Goal: Transaction & Acquisition: Book appointment/travel/reservation

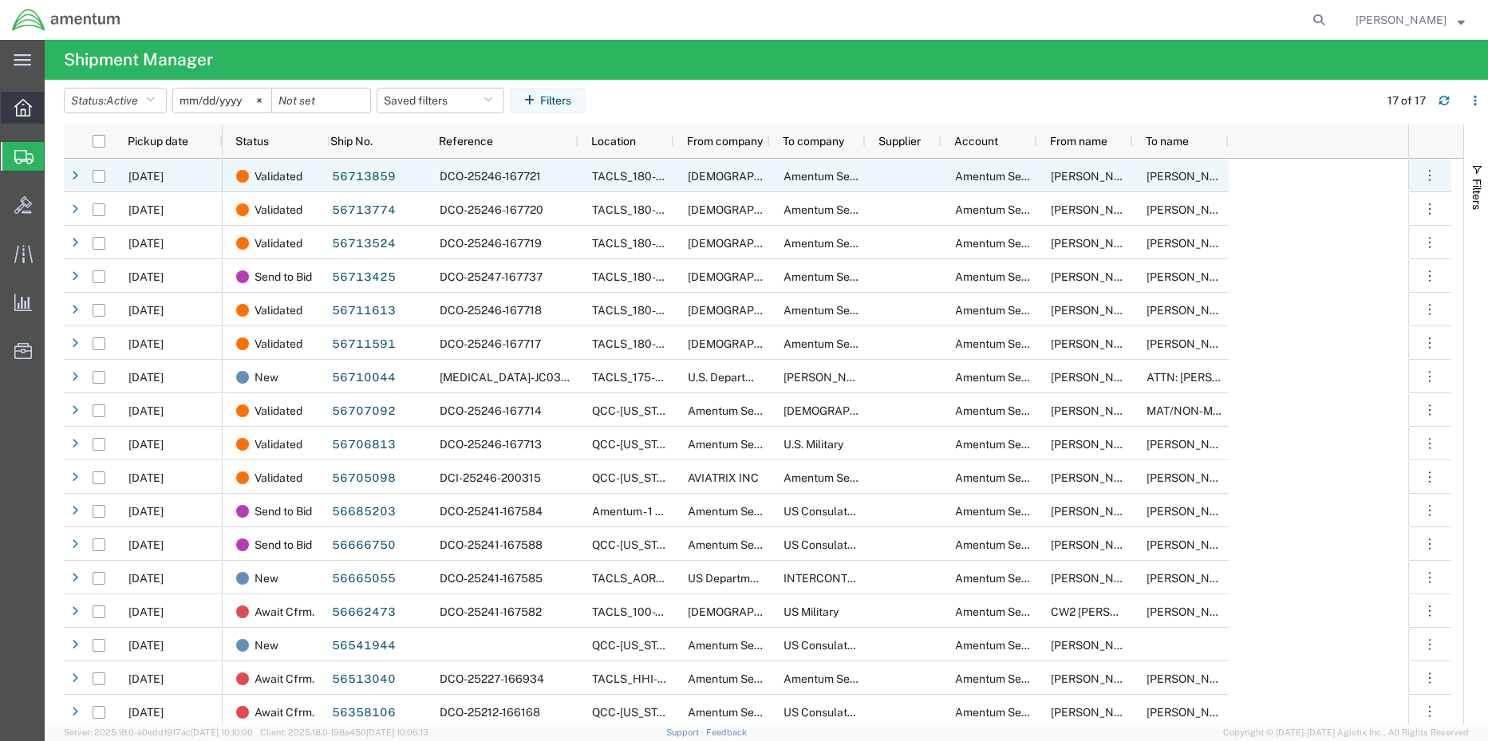
click at [23, 108] on icon at bounding box center [23, 108] width 18 height 18
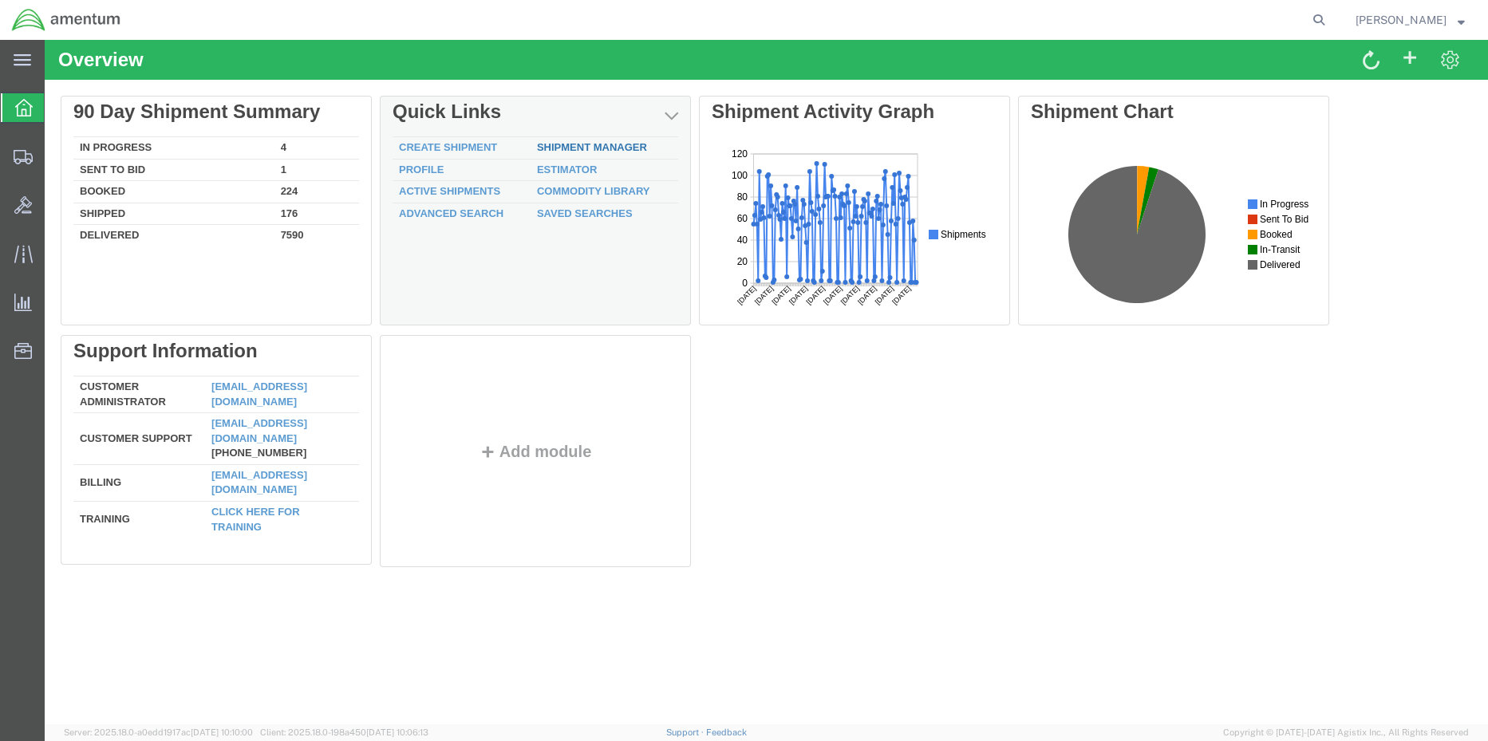
click at [603, 148] on div "Delete 90 Day Shipment Summary In Progress 4 Sent To Bid 1 Booked 224 Shipped 1…" at bounding box center [766, 335] width 1411 height 479
click at [576, 143] on div "Delete 90 Day Shipment Summary In Progress 4 Sent To Bid 1 Booked 224 Shipped 1…" at bounding box center [766, 335] width 1411 height 479
click at [619, 146] on div "Delete 90 Day Shipment Summary In Progress 4 Sent To Bid 1 Booked 224 Shipped 1…" at bounding box center [766, 335] width 1411 height 479
click at [575, 147] on div "Delete 90 Day Shipment Summary In Progress 4 Sent To Bid 1 Booked 224 Shipped 1…" at bounding box center [766, 335] width 1411 height 479
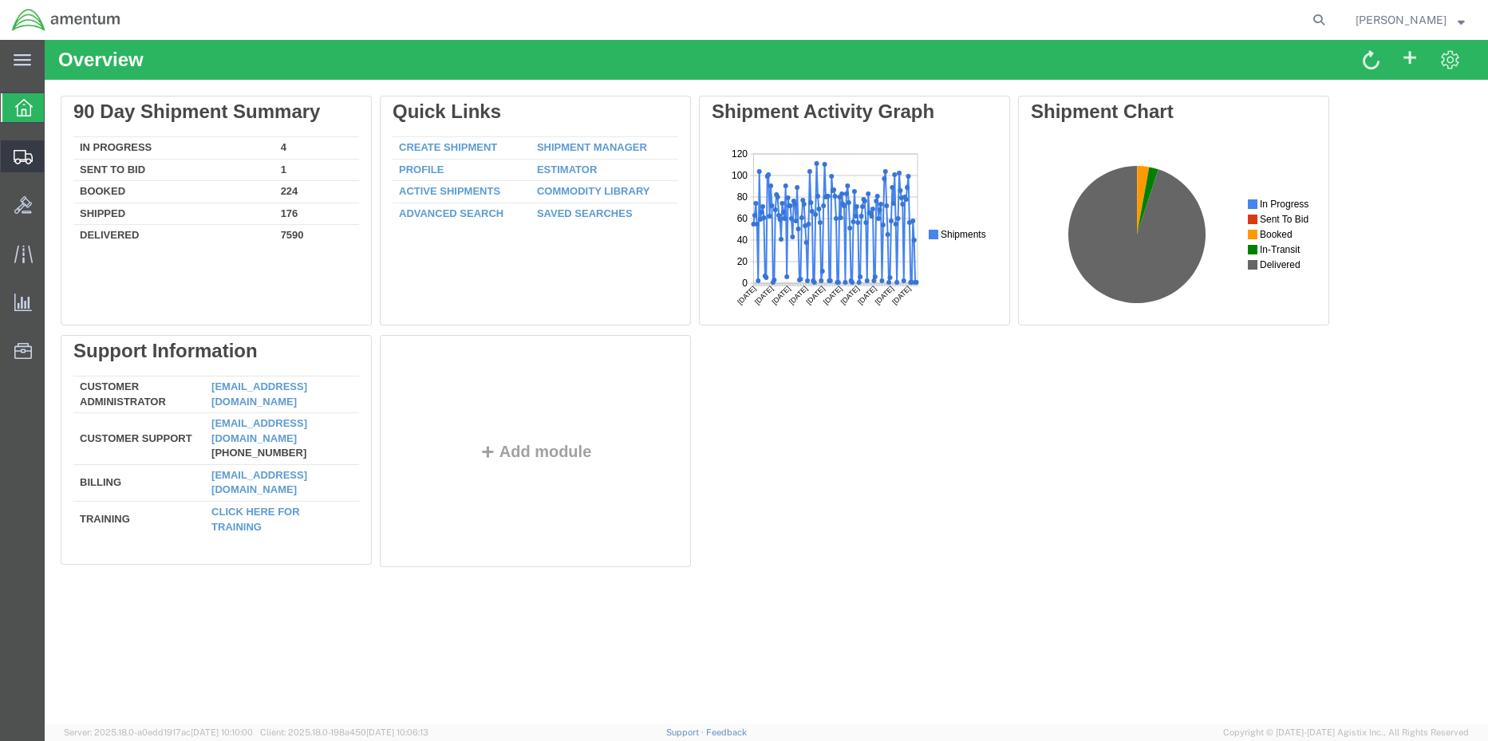
click at [10, 155] on div at bounding box center [23, 156] width 45 height 32
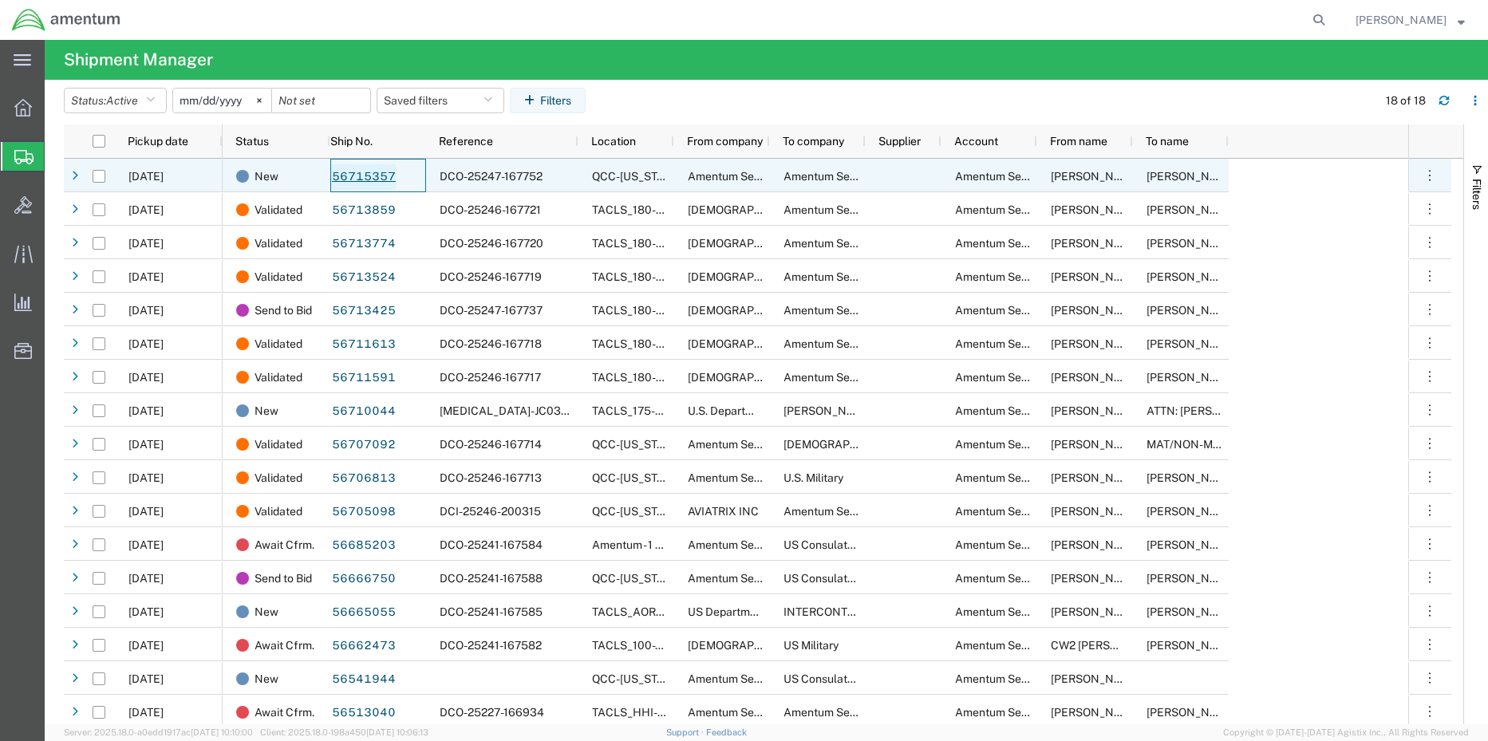
click at [346, 180] on link "56715357" at bounding box center [363, 177] width 65 height 26
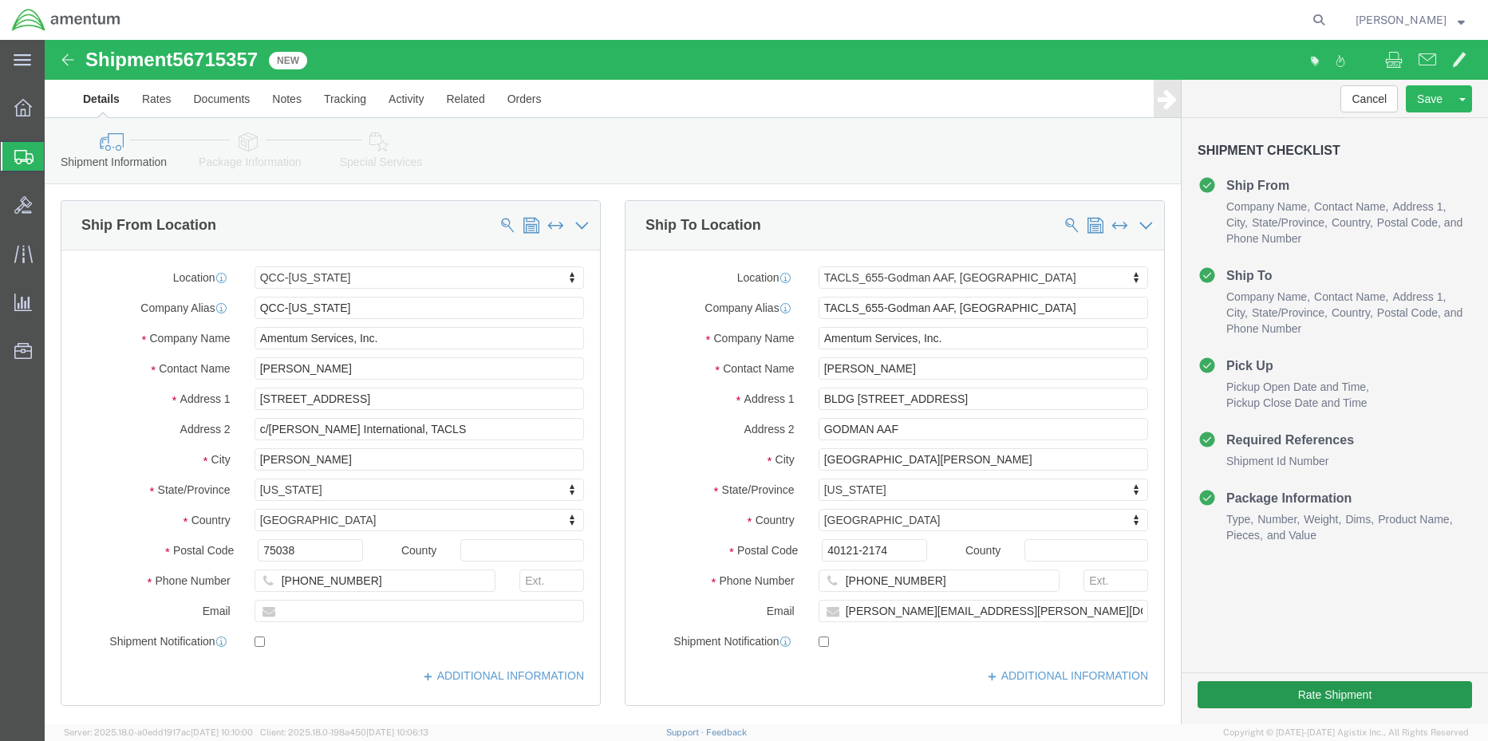
select select "42668"
select select "42727"
click button "Rate Shipment"
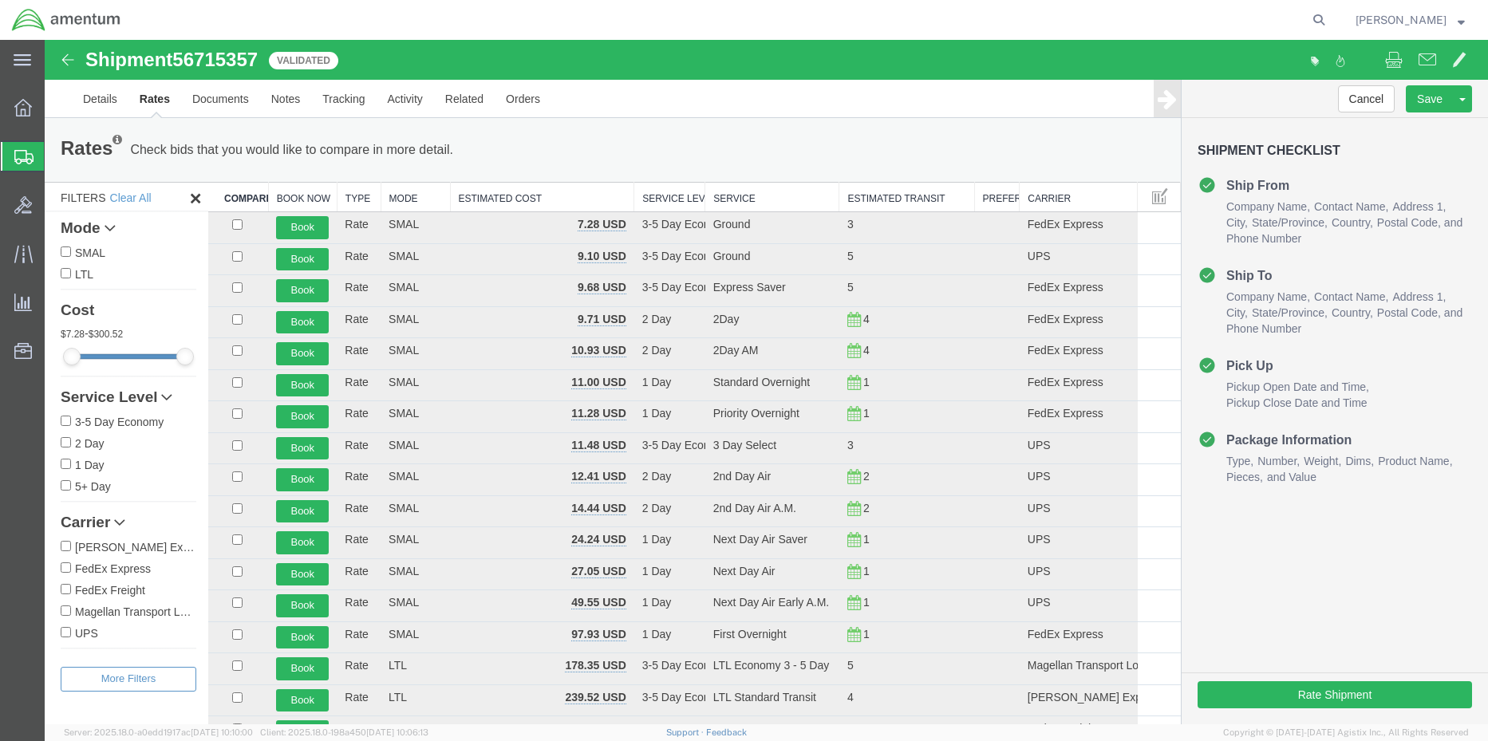
click at [67, 569] on input "FedEx Express" at bounding box center [66, 567] width 10 height 10
checkbox input "true"
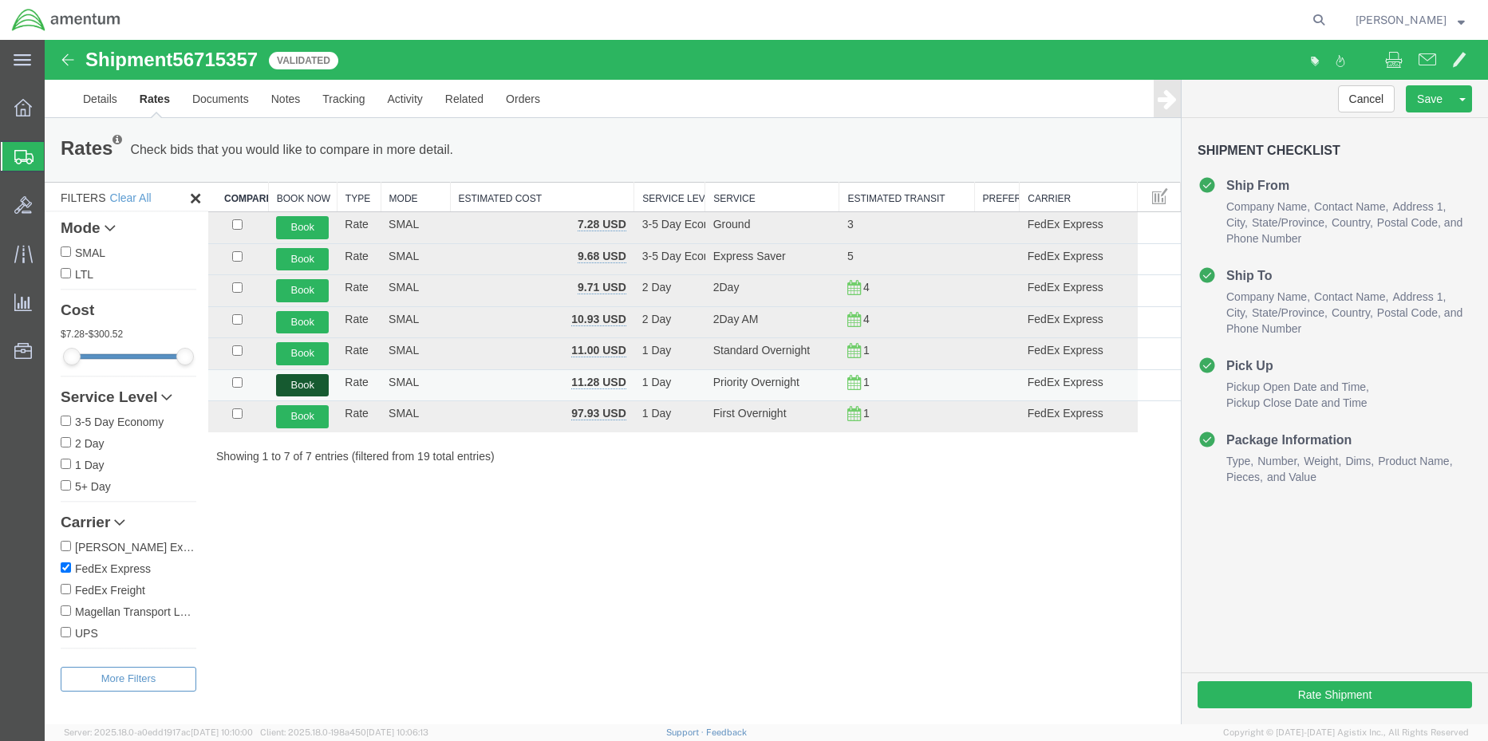
click at [296, 387] on button "Book" at bounding box center [302, 385] width 53 height 23
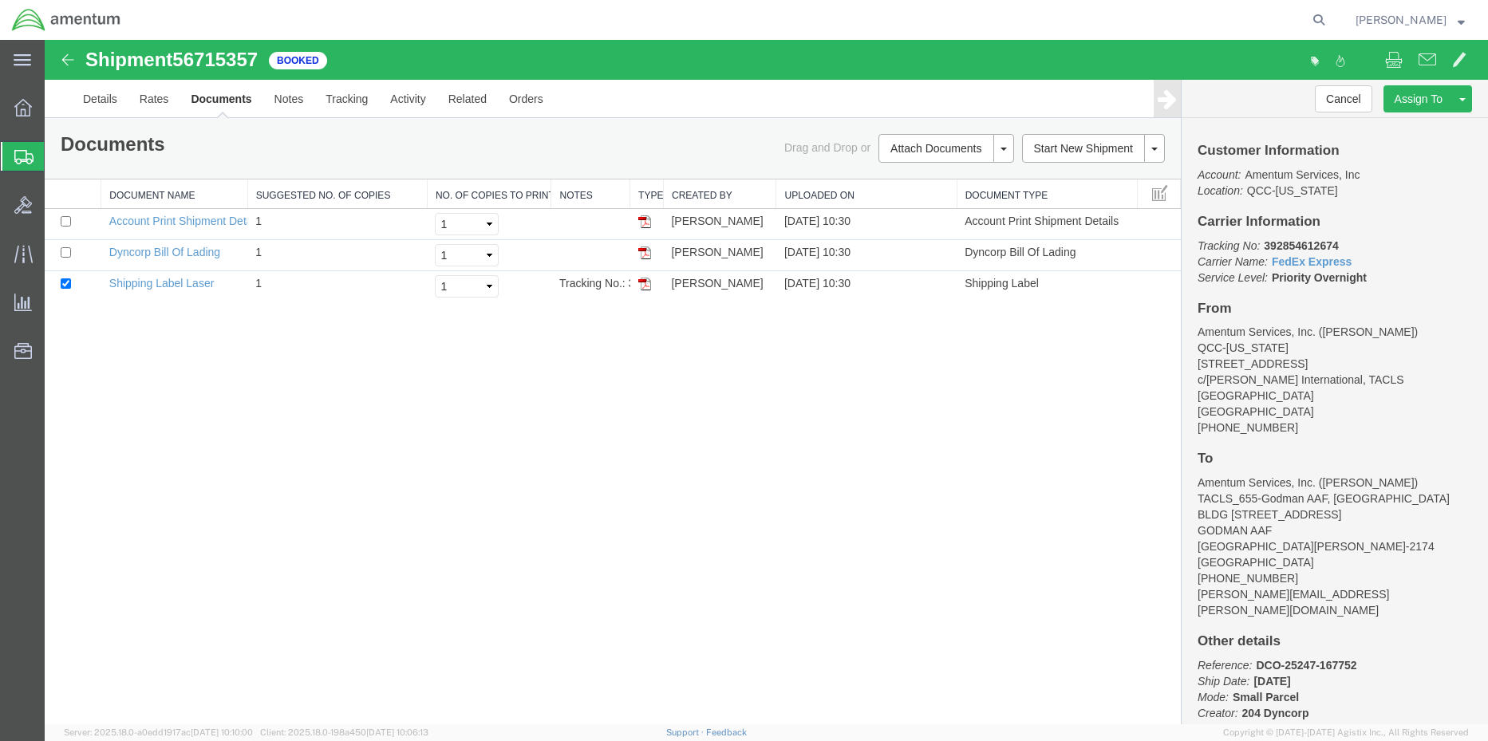
click at [643, 288] on img at bounding box center [644, 284] width 13 height 13
click at [26, 110] on icon at bounding box center [23, 108] width 18 height 18
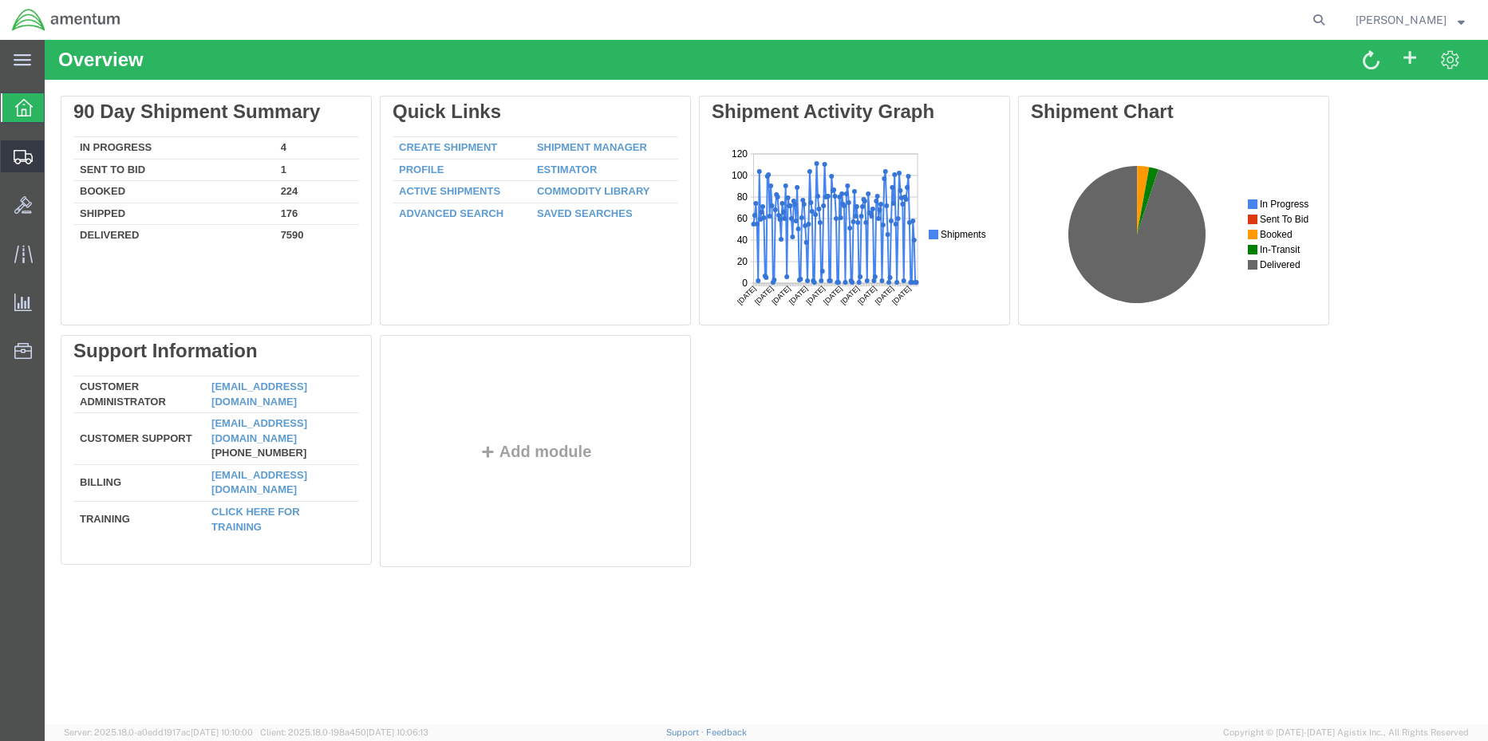
click at [0, 0] on span "Shipment Manager" at bounding box center [0, 0] width 0 height 0
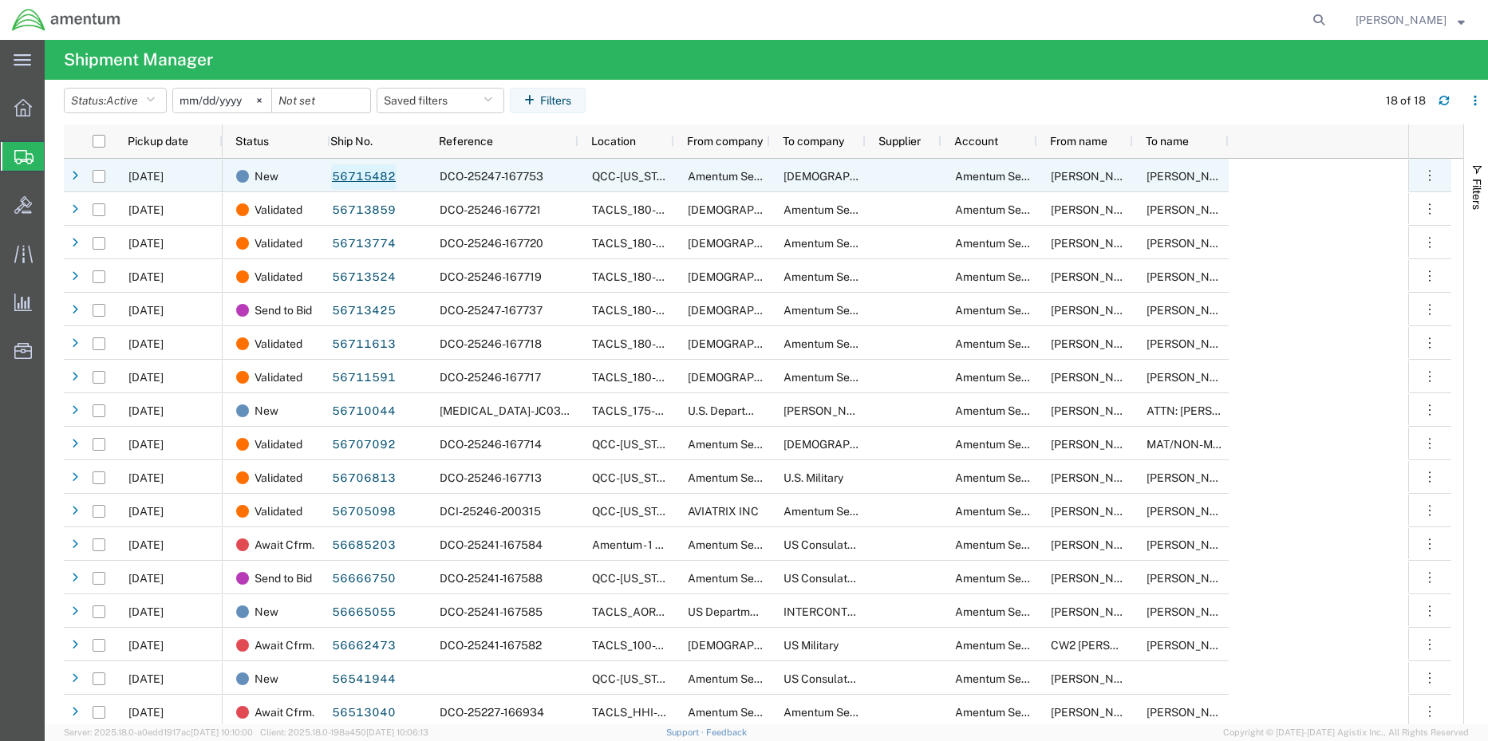
click at [357, 179] on link "56715482" at bounding box center [363, 177] width 65 height 26
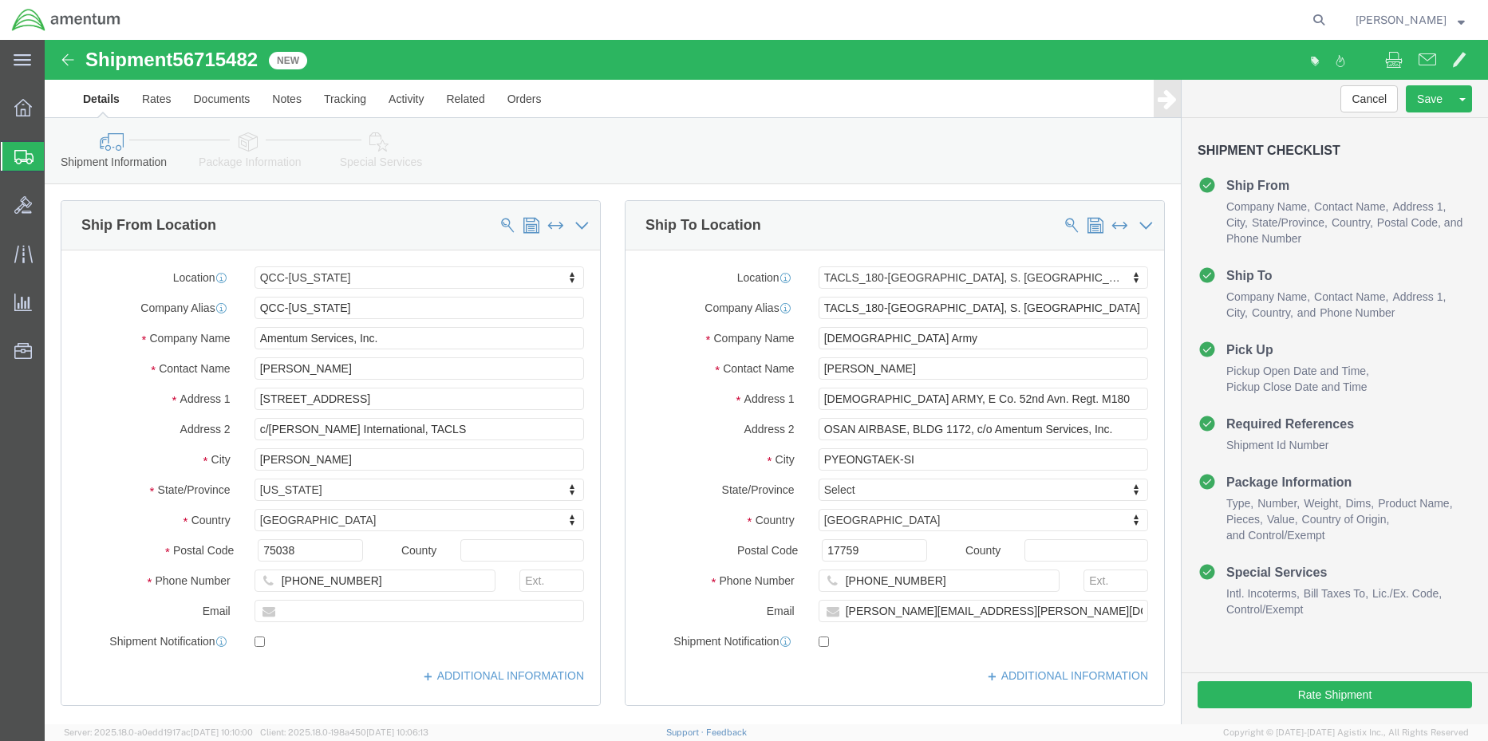
select select "42668"
select select "42679"
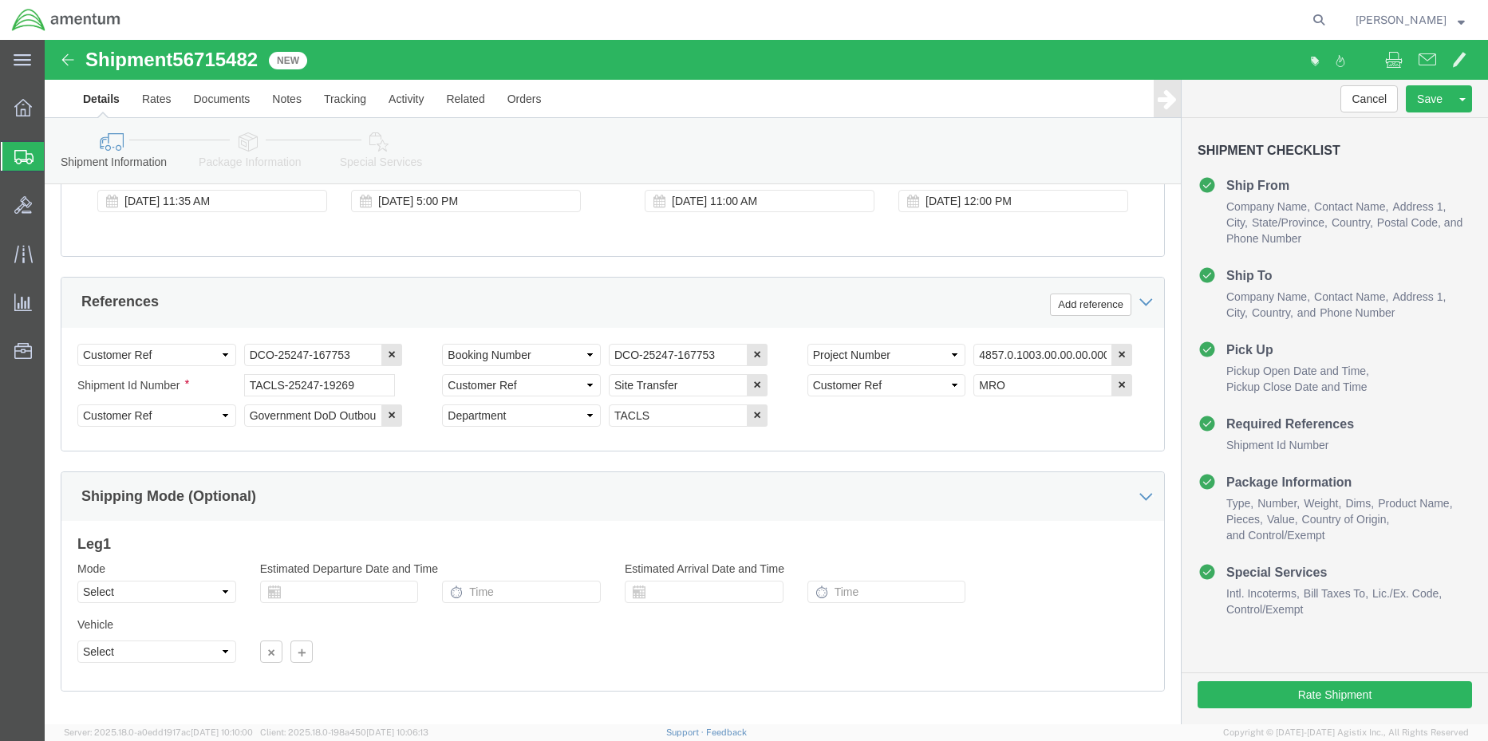
scroll to position [746, 0]
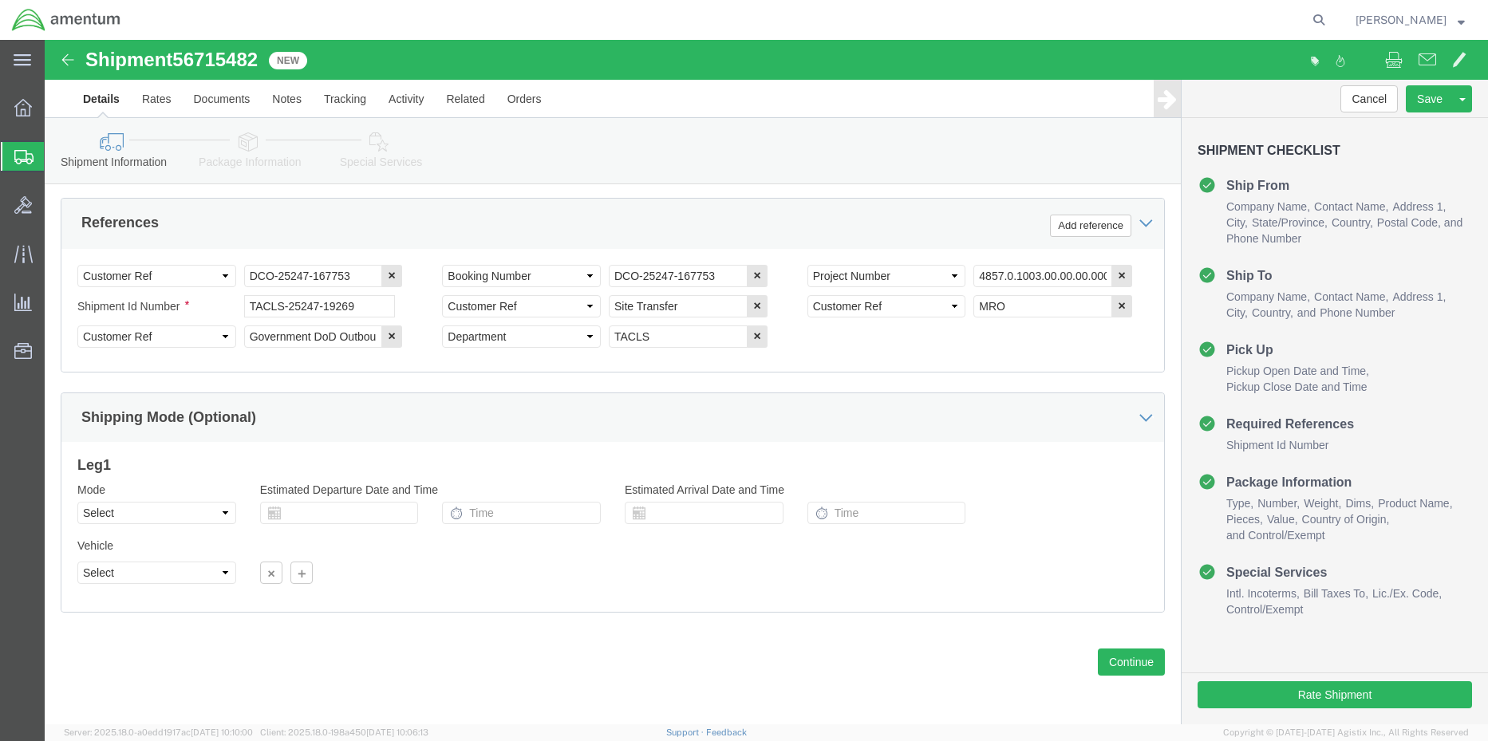
click link "Package Information"
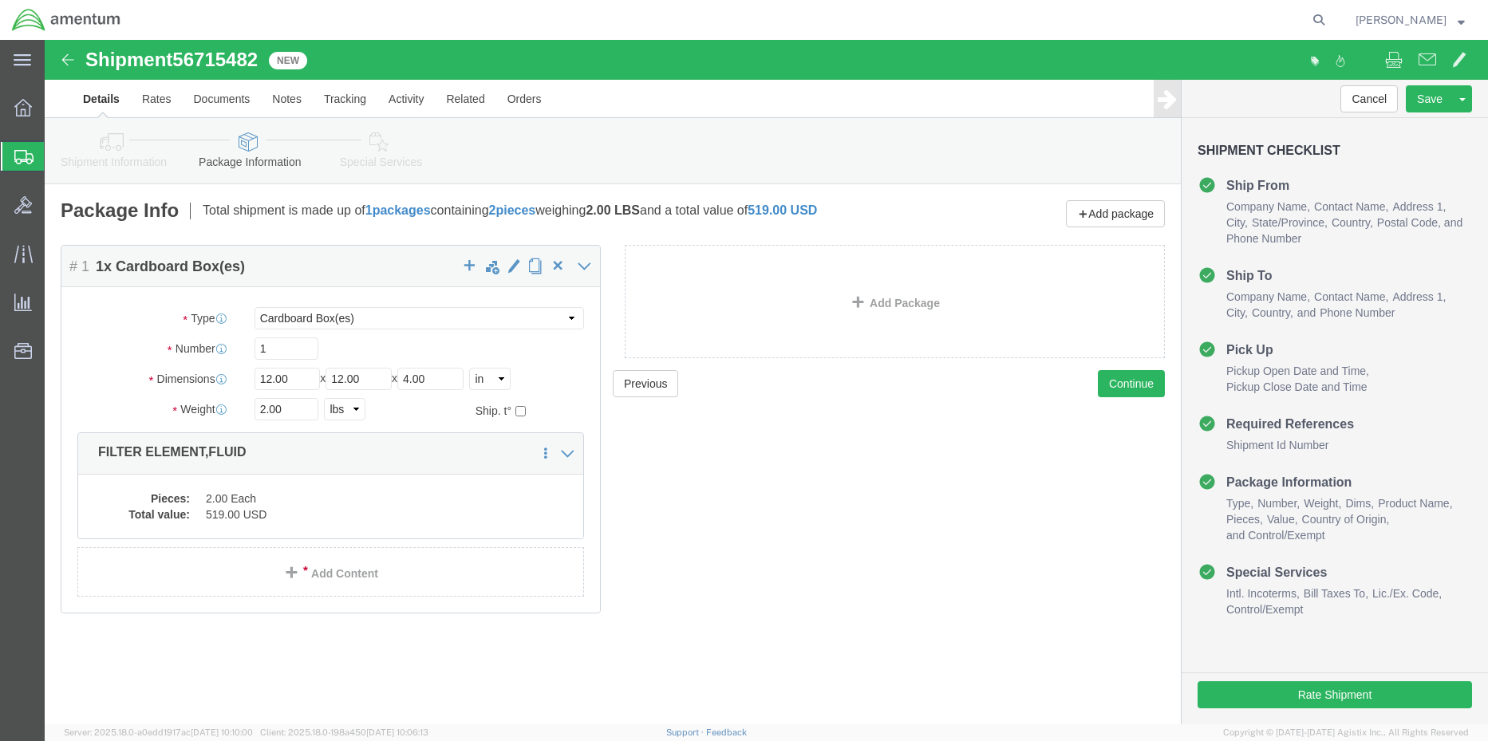
click icon
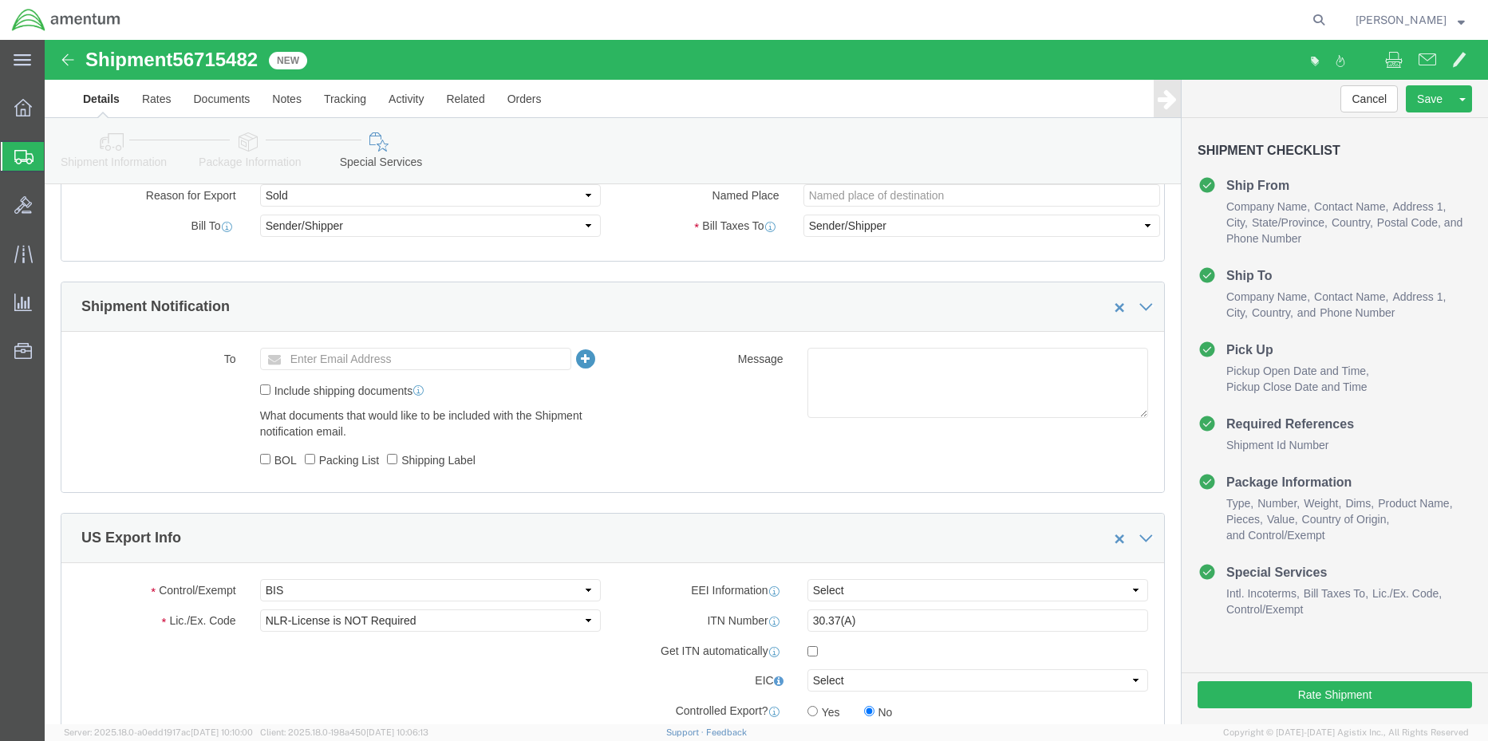
scroll to position [957, 0]
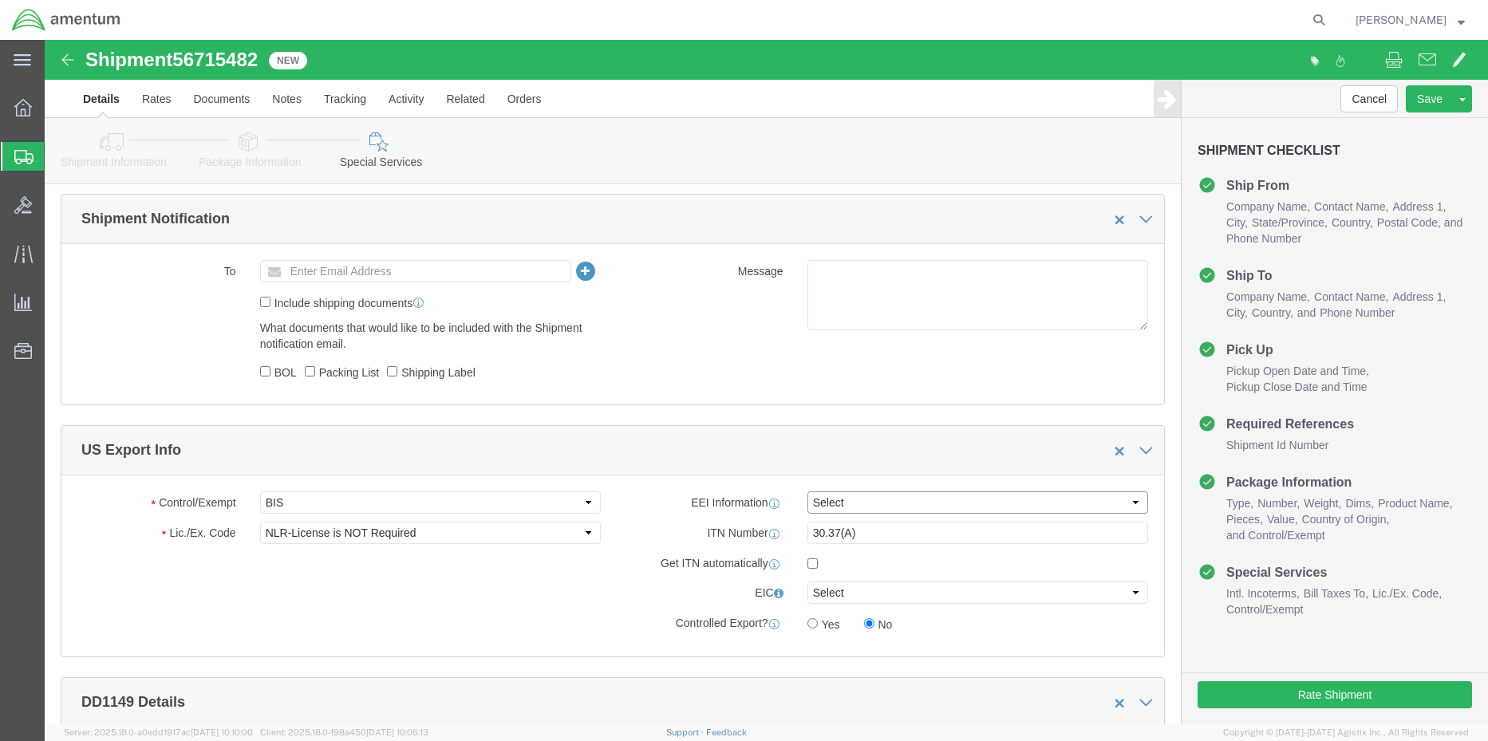
click select "Select AES-Direct EEI Carrier File EEI EEI Exempt"
select select "EXEM"
click select "Select AES-Direct EEI Carrier File EEI EEI Exempt"
click select "Select ATF BIS DEA EPA FDA FTR ITAR OFAC Other (OPA)"
select select "FTR"
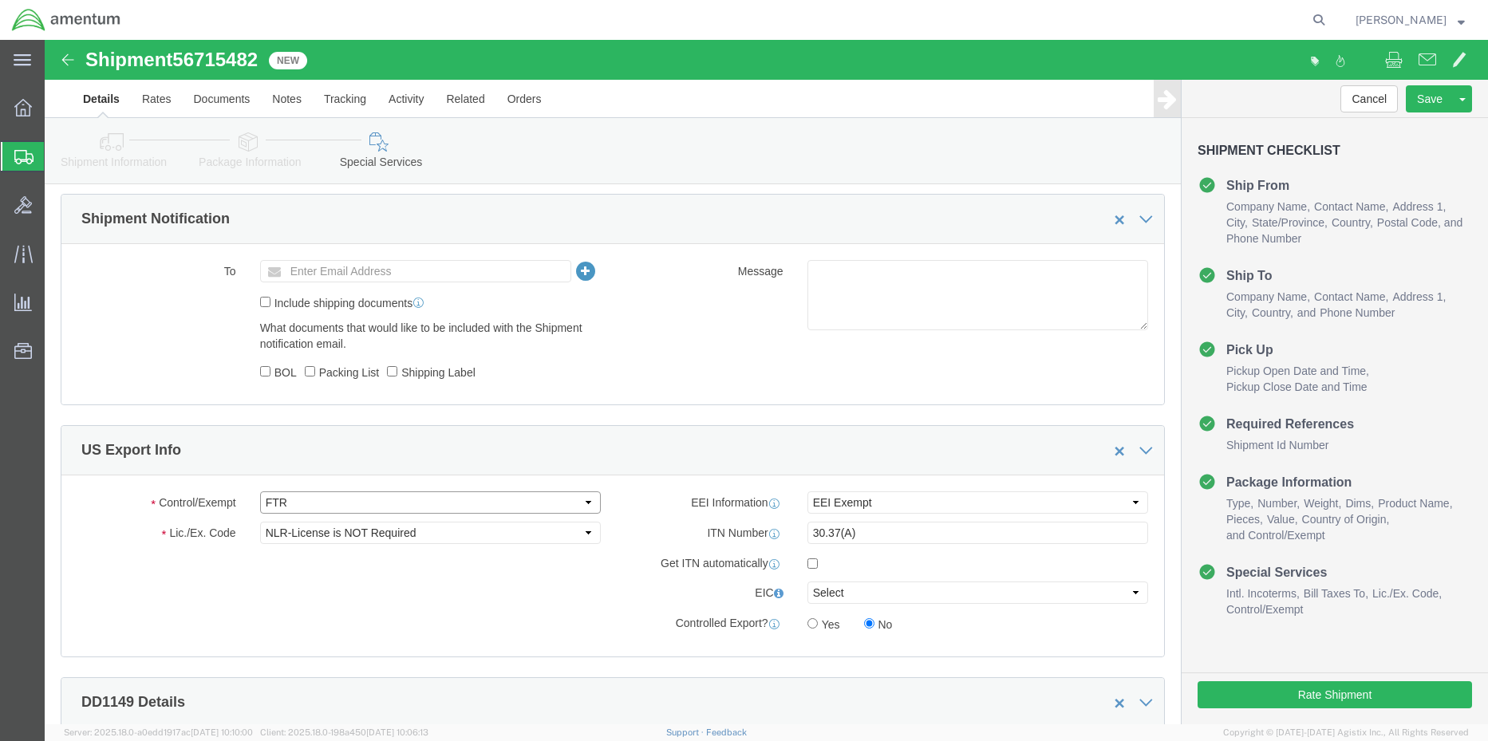
click select "Select ATF BIS DEA EPA FDA FTR ITAR OFAC Other (OPA)"
click select "Select 30.2(d)(2) 30.36 30.37(a) 30.37(f) 30.37(g) 30.37(h) 30.37(i) 30.37(j) 3…"
select select "30.37(a)"
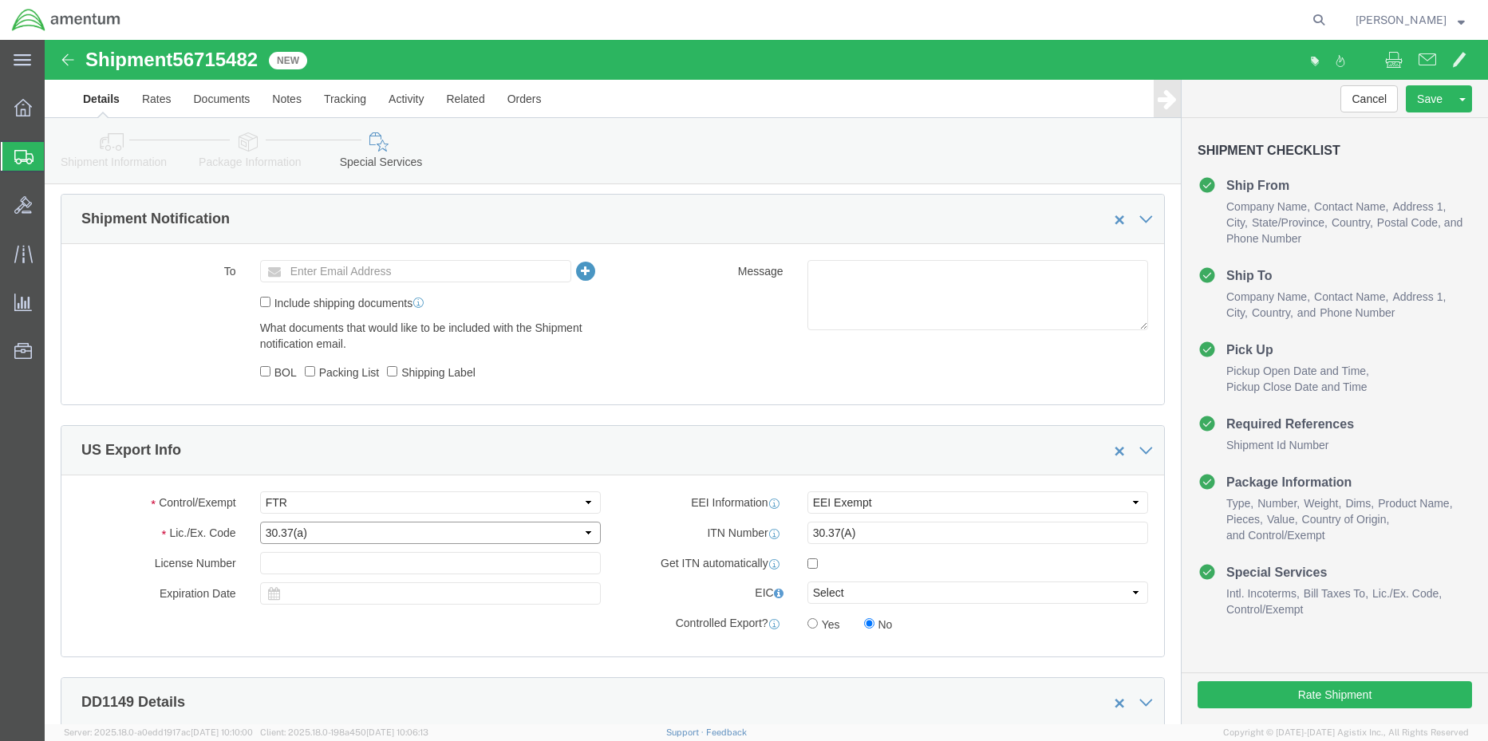
click select "Select 30.2(d)(2) 30.36 30.37(a) 30.37(f) 30.37(g) 30.37(h) 30.37(i) 30.37(j) 3…"
click button "Rate Shipment"
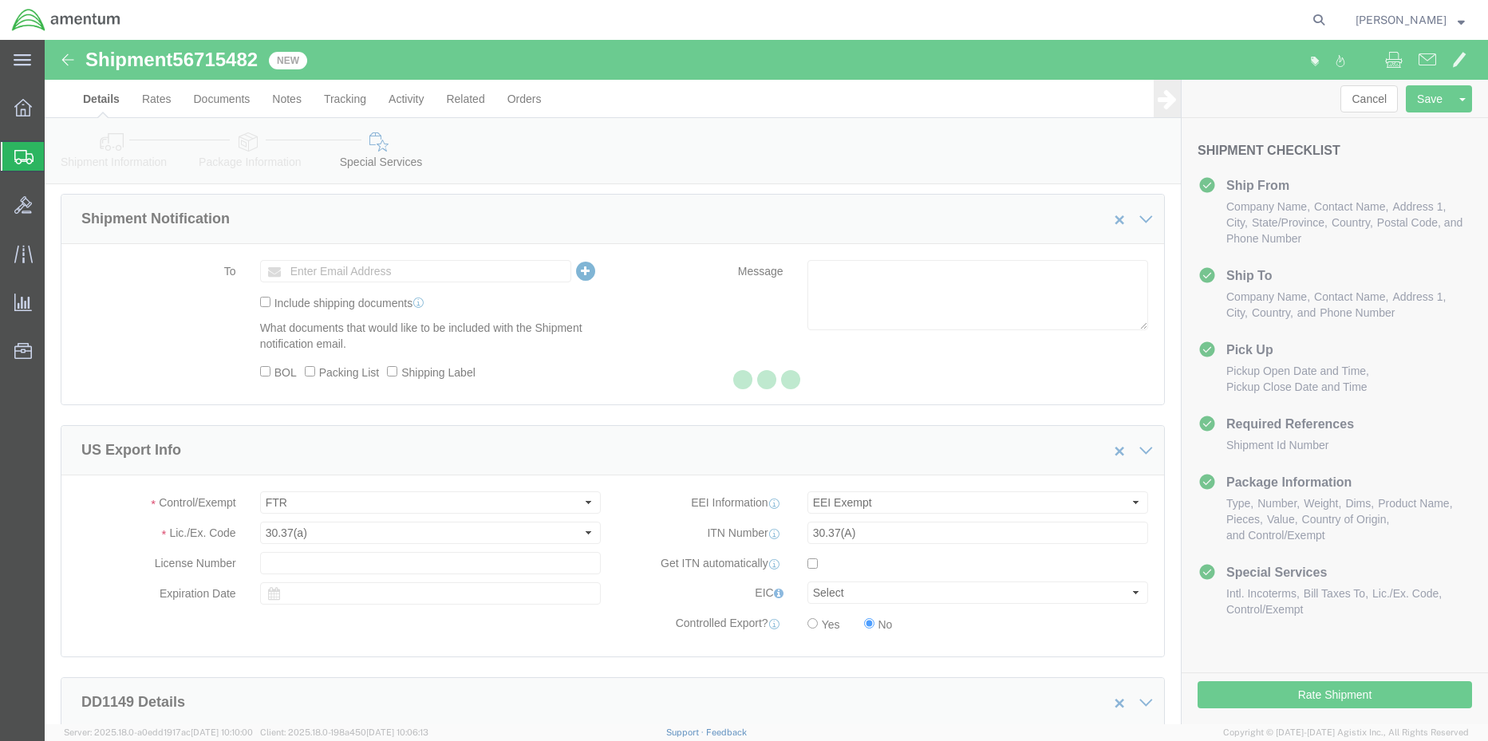
select select
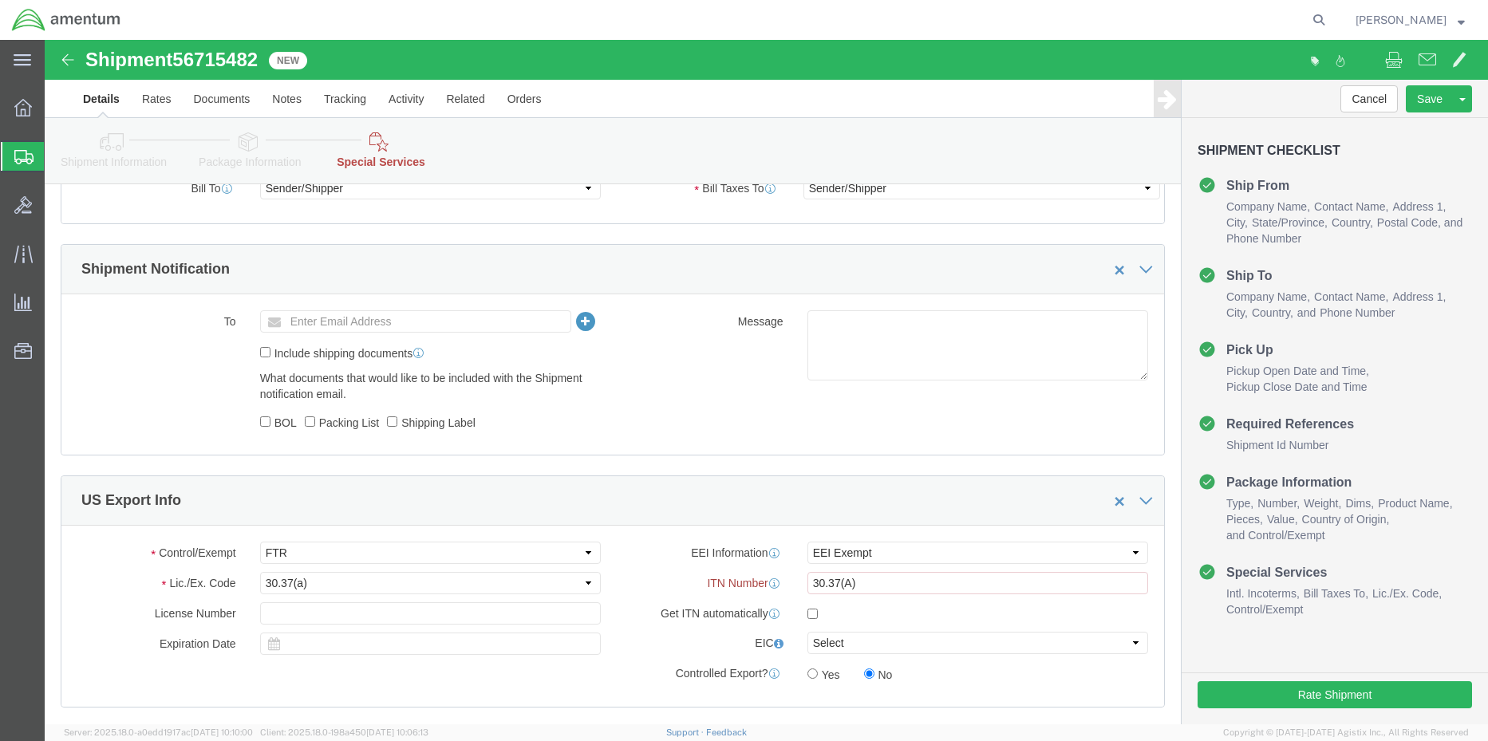
select select "DEPARTMENT"
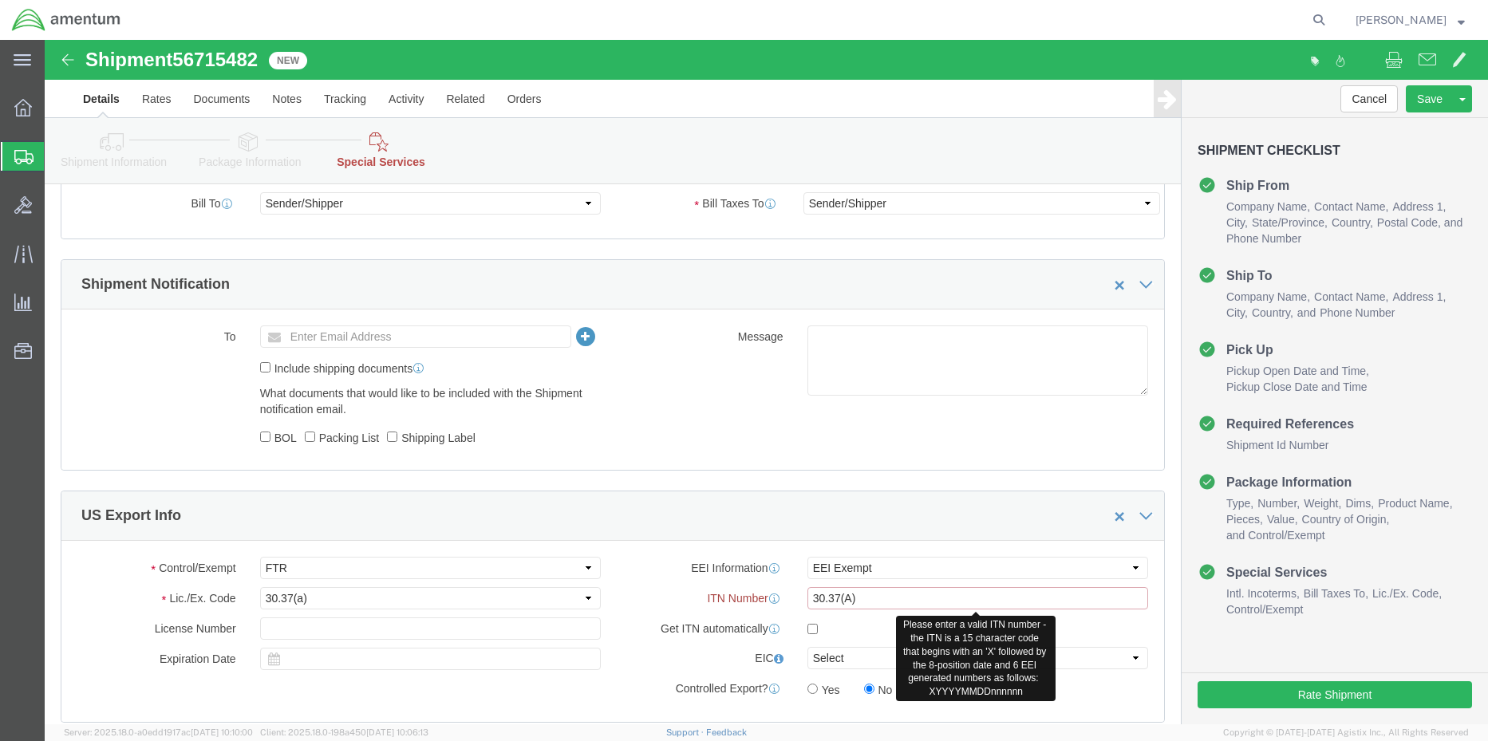
drag, startPoint x: 839, startPoint y: 556, endPoint x: 683, endPoint y: 561, distance: 156.5
click div "ITN Number 30.37(A) Please enter a valid ITN number - the ITN is a 15 character…"
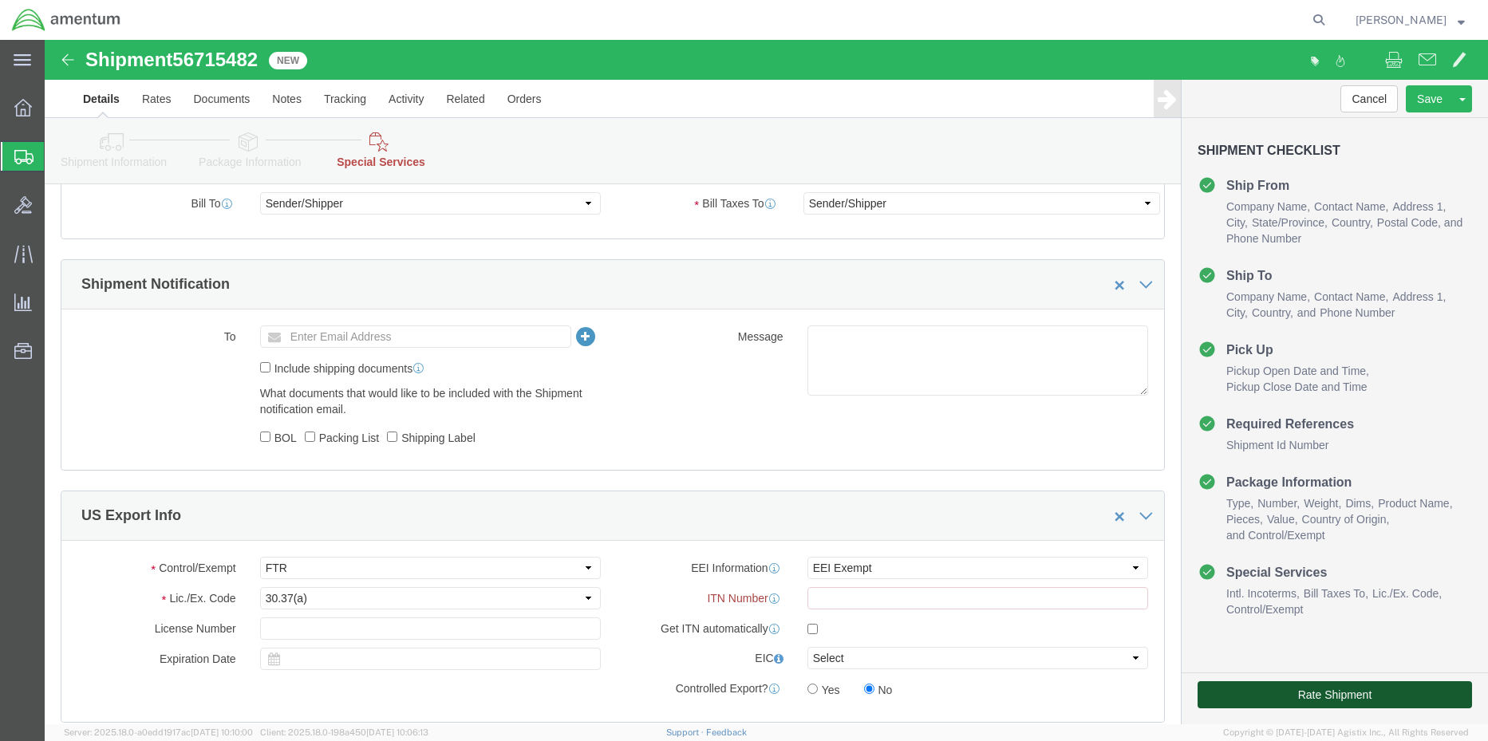
click button "Rate Shipment"
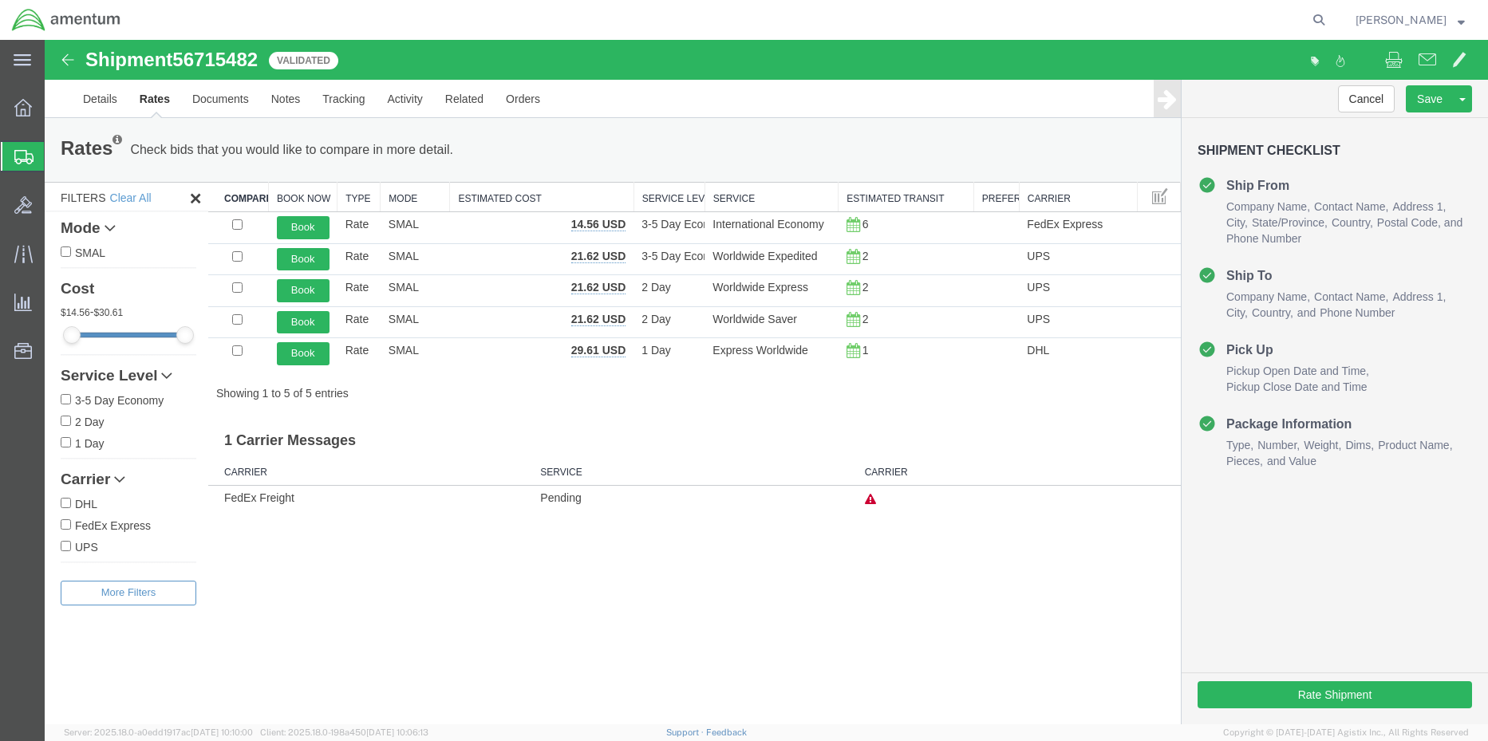
drag, startPoint x: 18, startPoint y: 112, endPoint x: 44, endPoint y: 135, distance: 33.9
click at [19, 112] on icon at bounding box center [23, 108] width 18 height 18
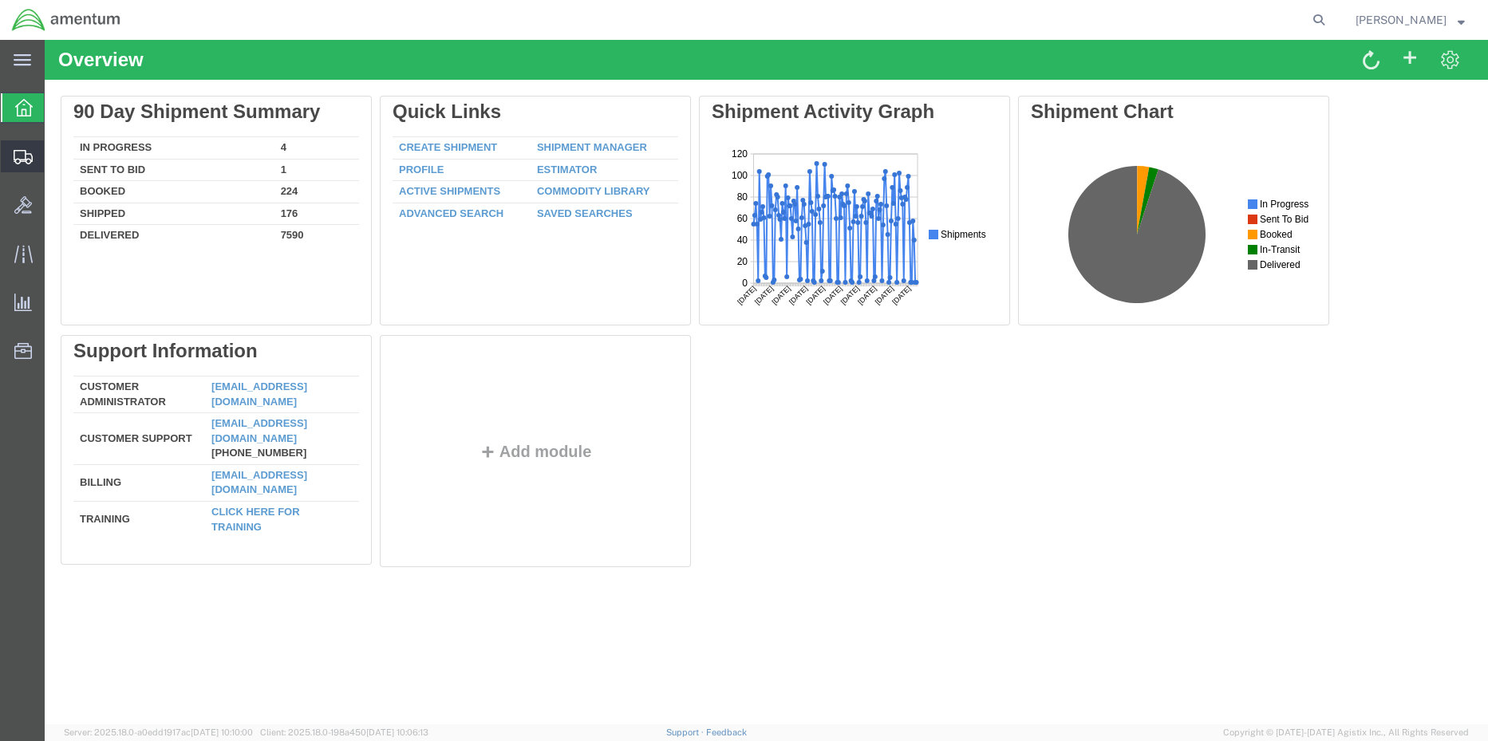
click at [0, 0] on span "Shipment Manager" at bounding box center [0, 0] width 0 height 0
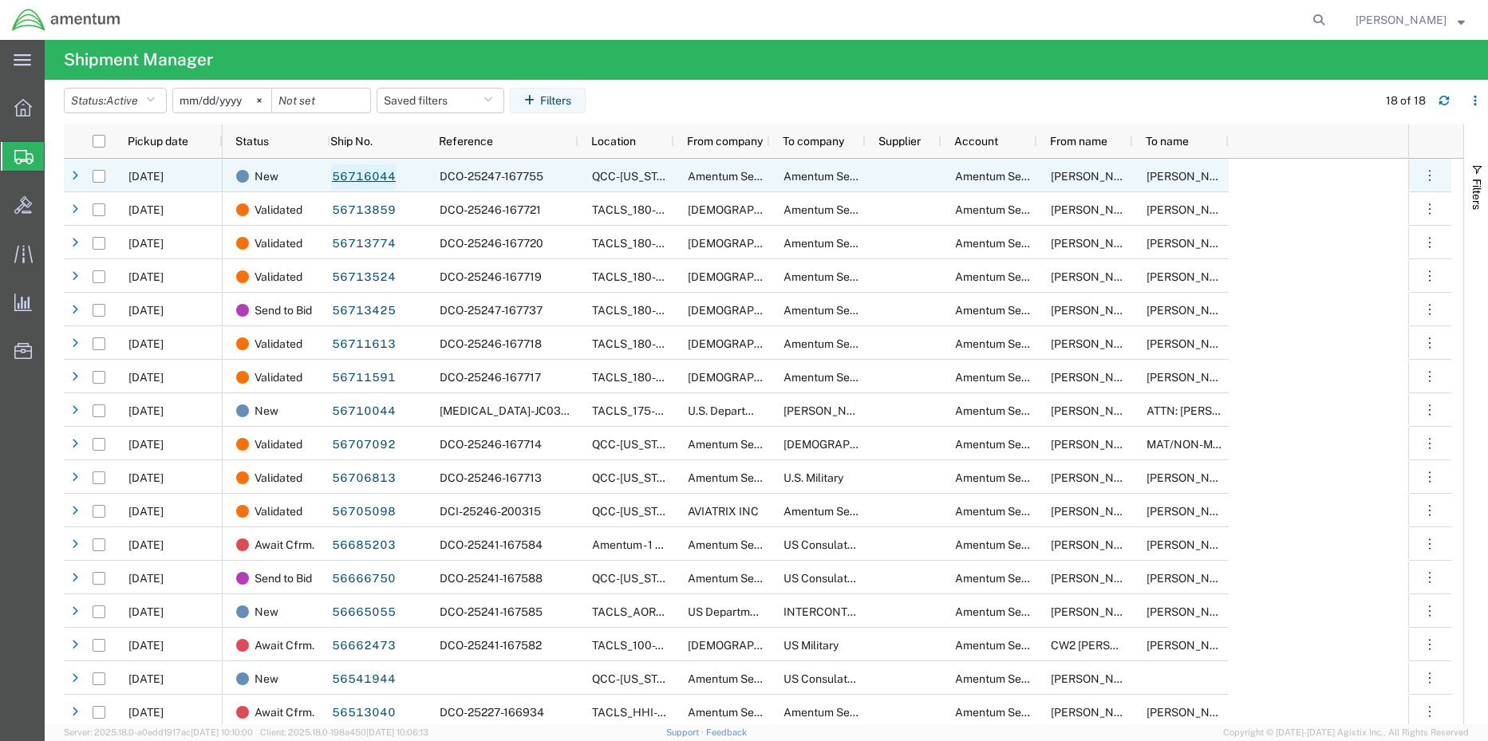
click at [357, 176] on link "56716044" at bounding box center [363, 177] width 65 height 26
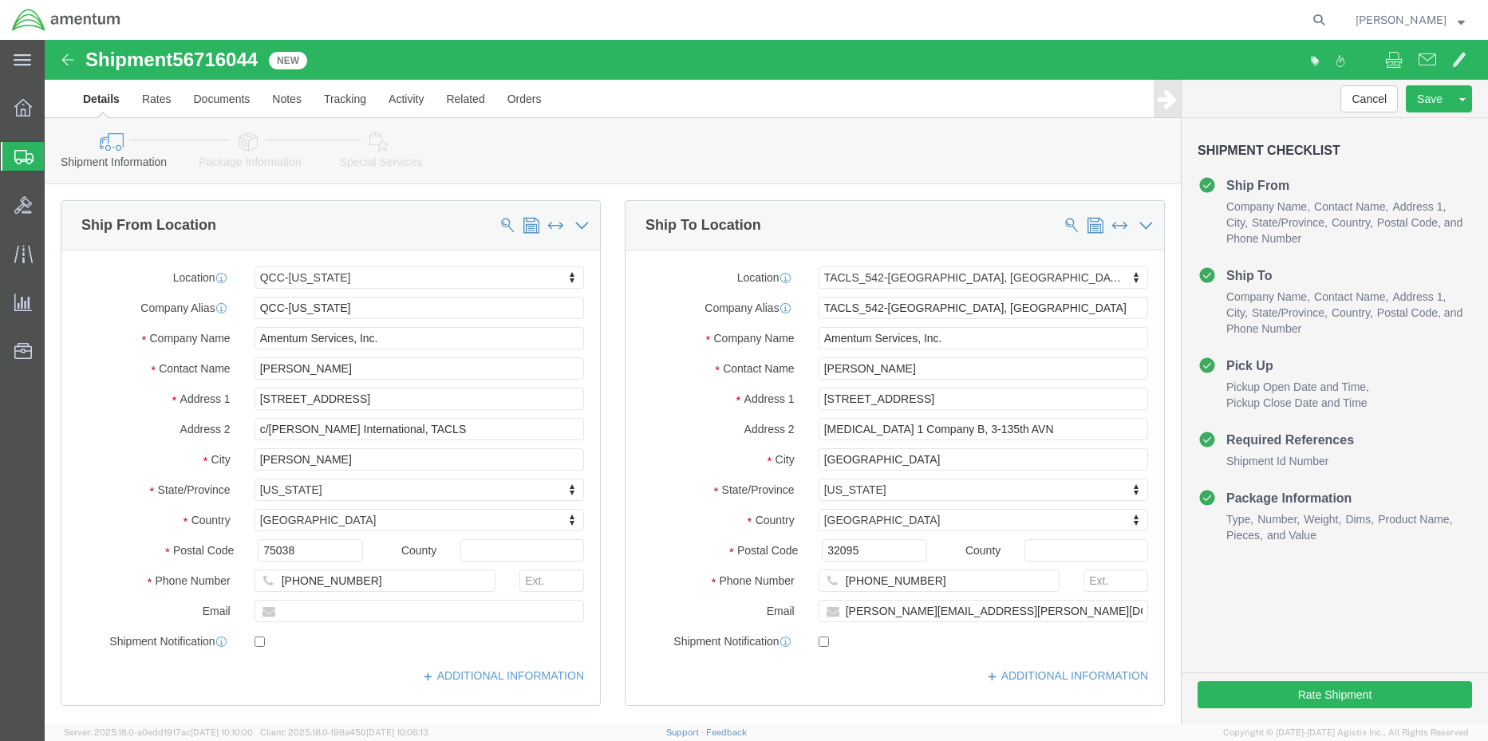
select select "42668"
select select "42694"
click button "Rate Shipment"
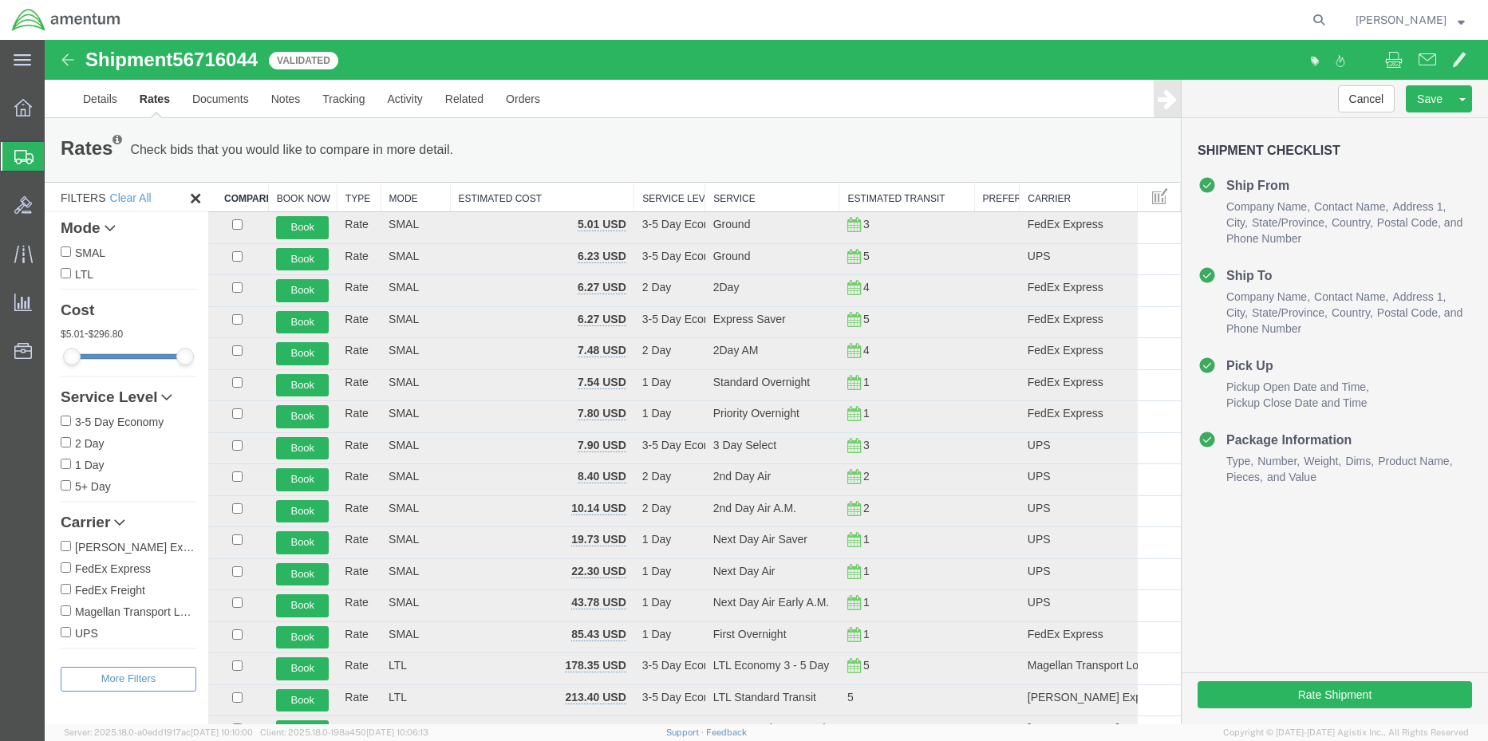
click at [64, 566] on input "FedEx Express" at bounding box center [66, 567] width 10 height 10
checkbox input "true"
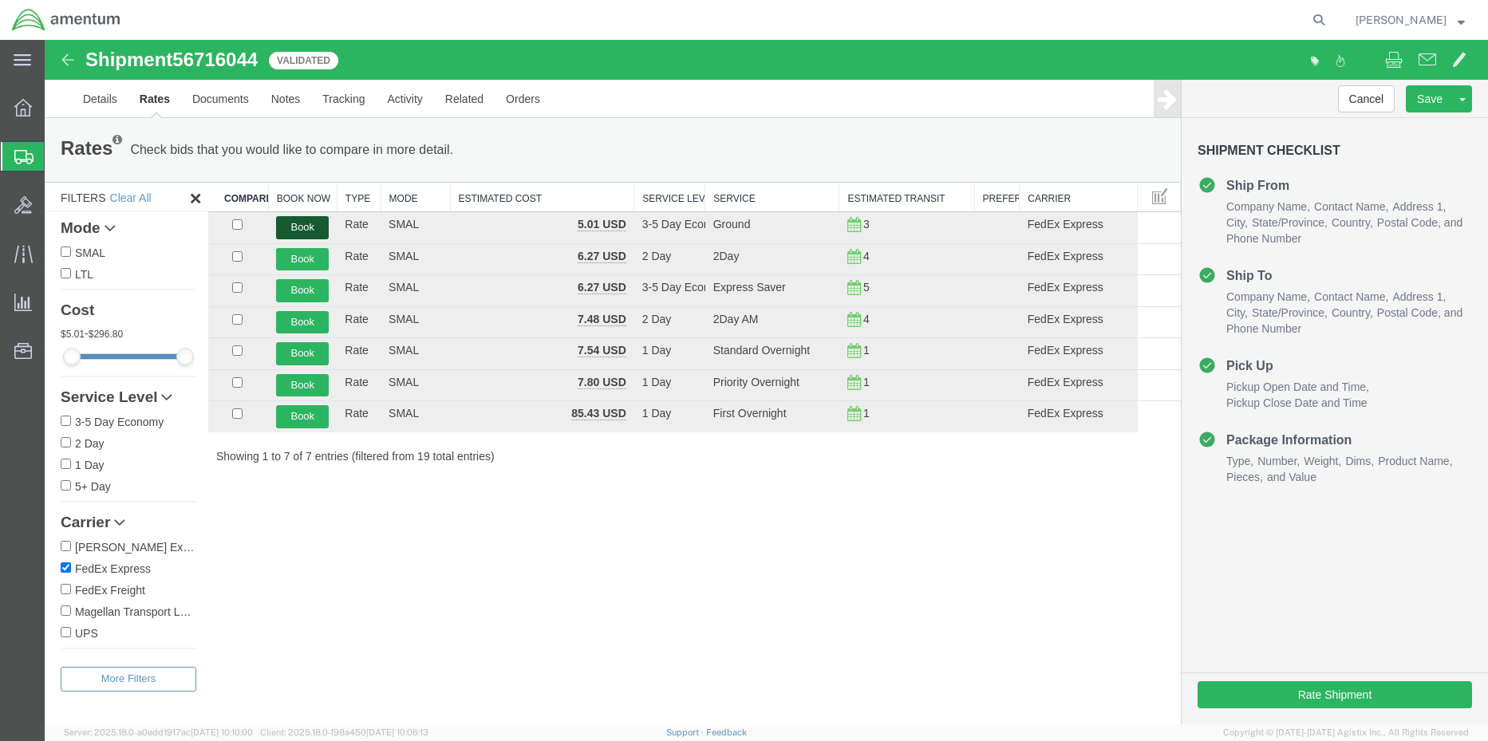
click at [286, 224] on button "Book" at bounding box center [302, 227] width 53 height 23
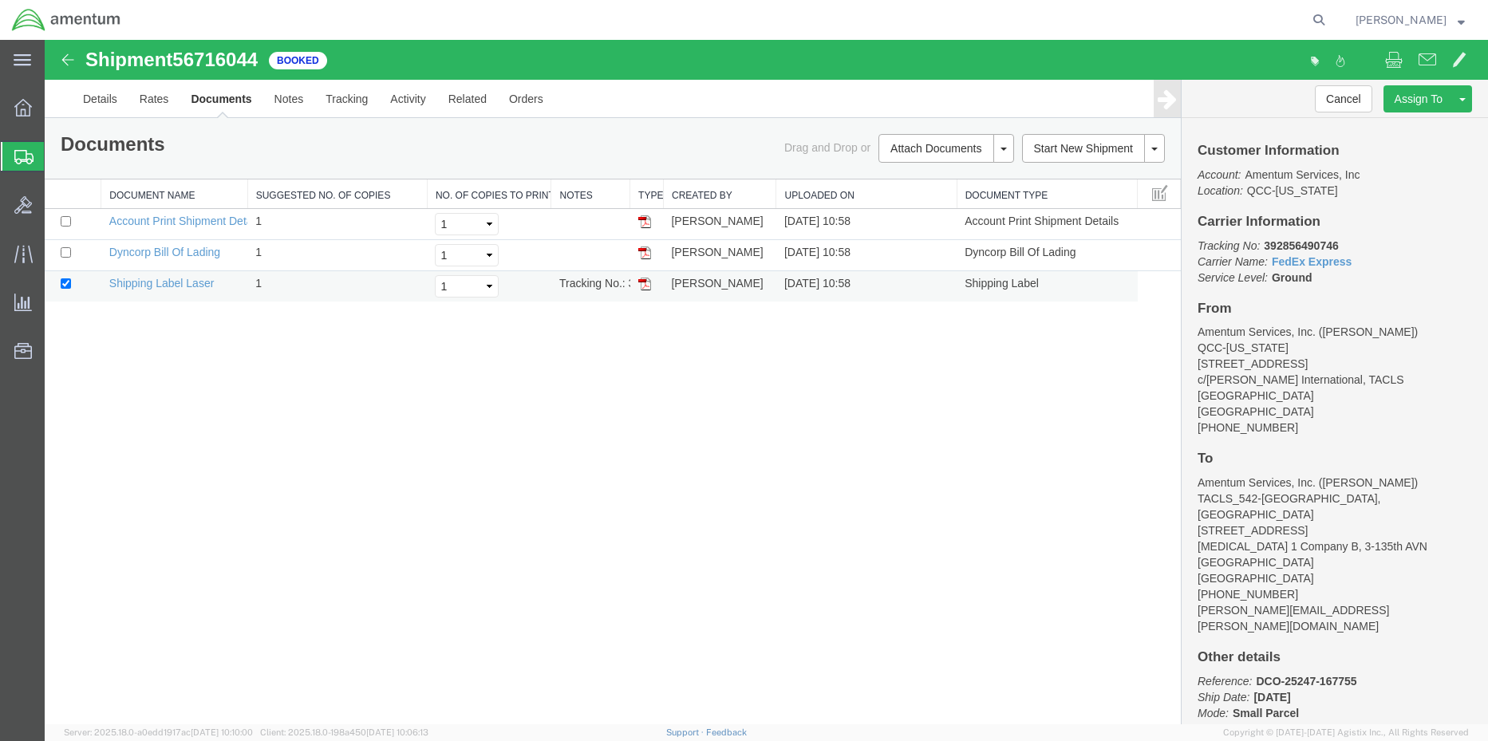
click at [644, 284] on img at bounding box center [644, 284] width 13 height 13
